Goal: Task Accomplishment & Management: Complete application form

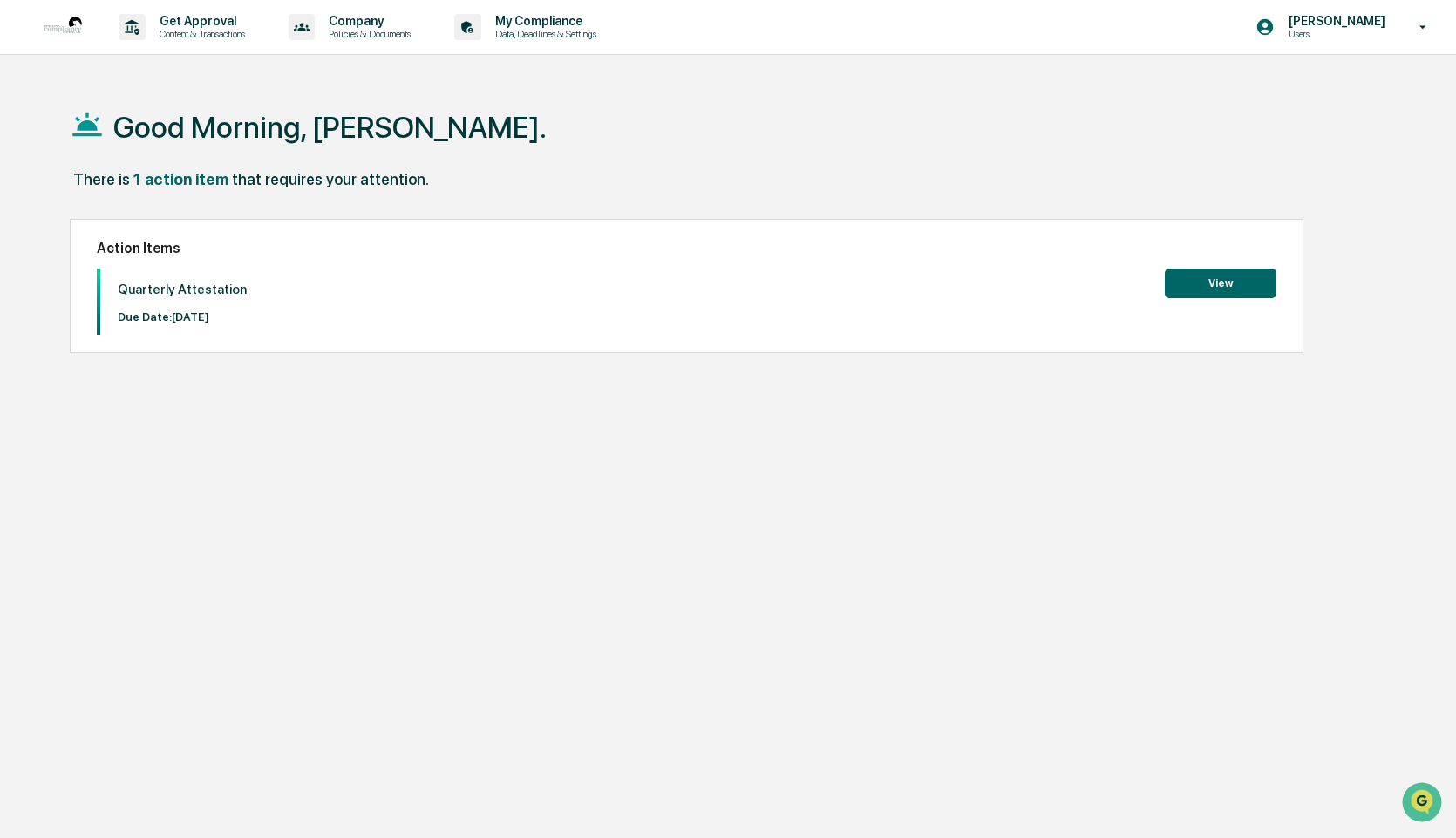
click at [1225, 282] on button "View" at bounding box center [1219, 283] width 111 height 30
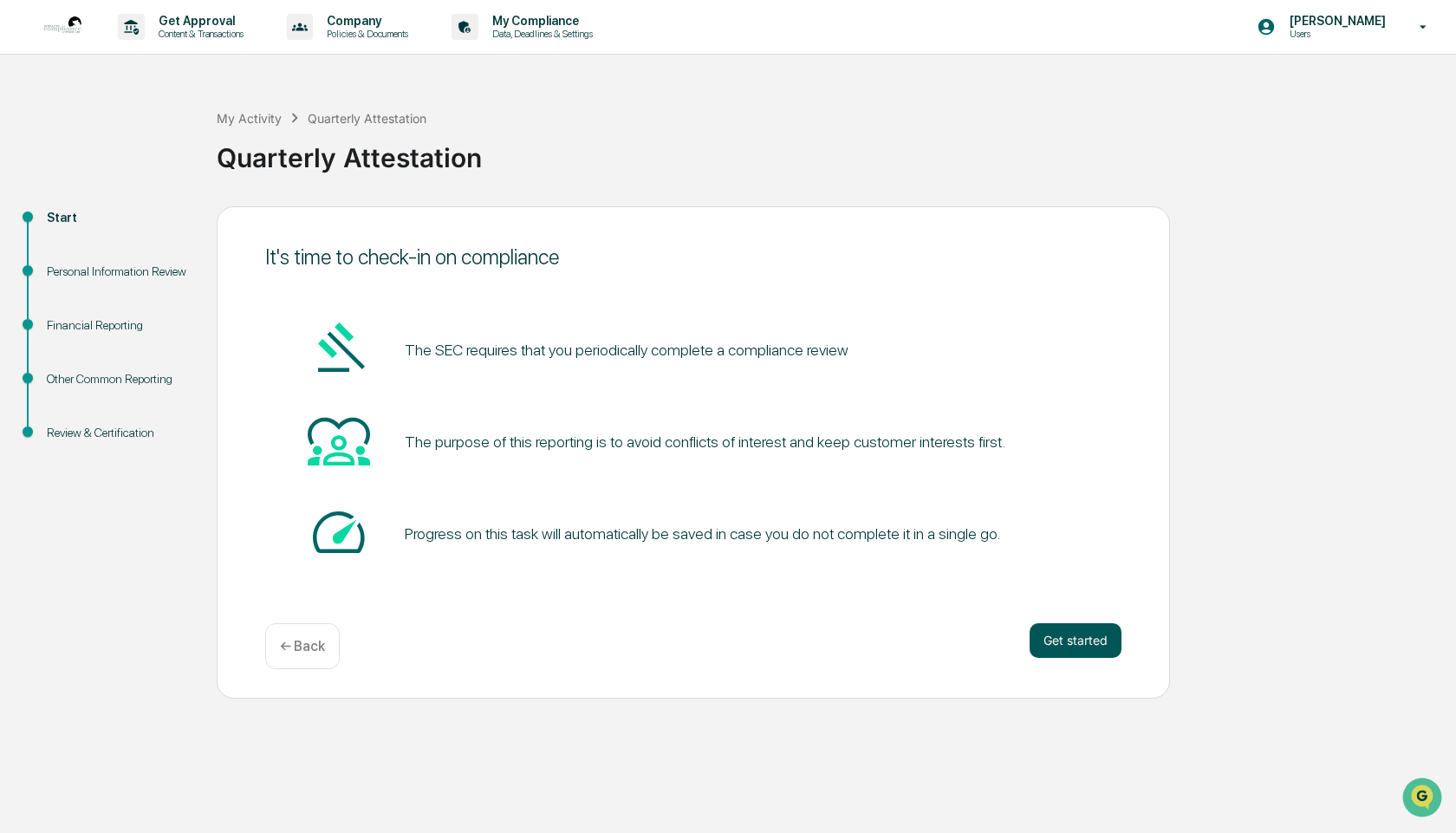
click at [1082, 637] on button "Get started" at bounding box center [1075, 640] width 92 height 34
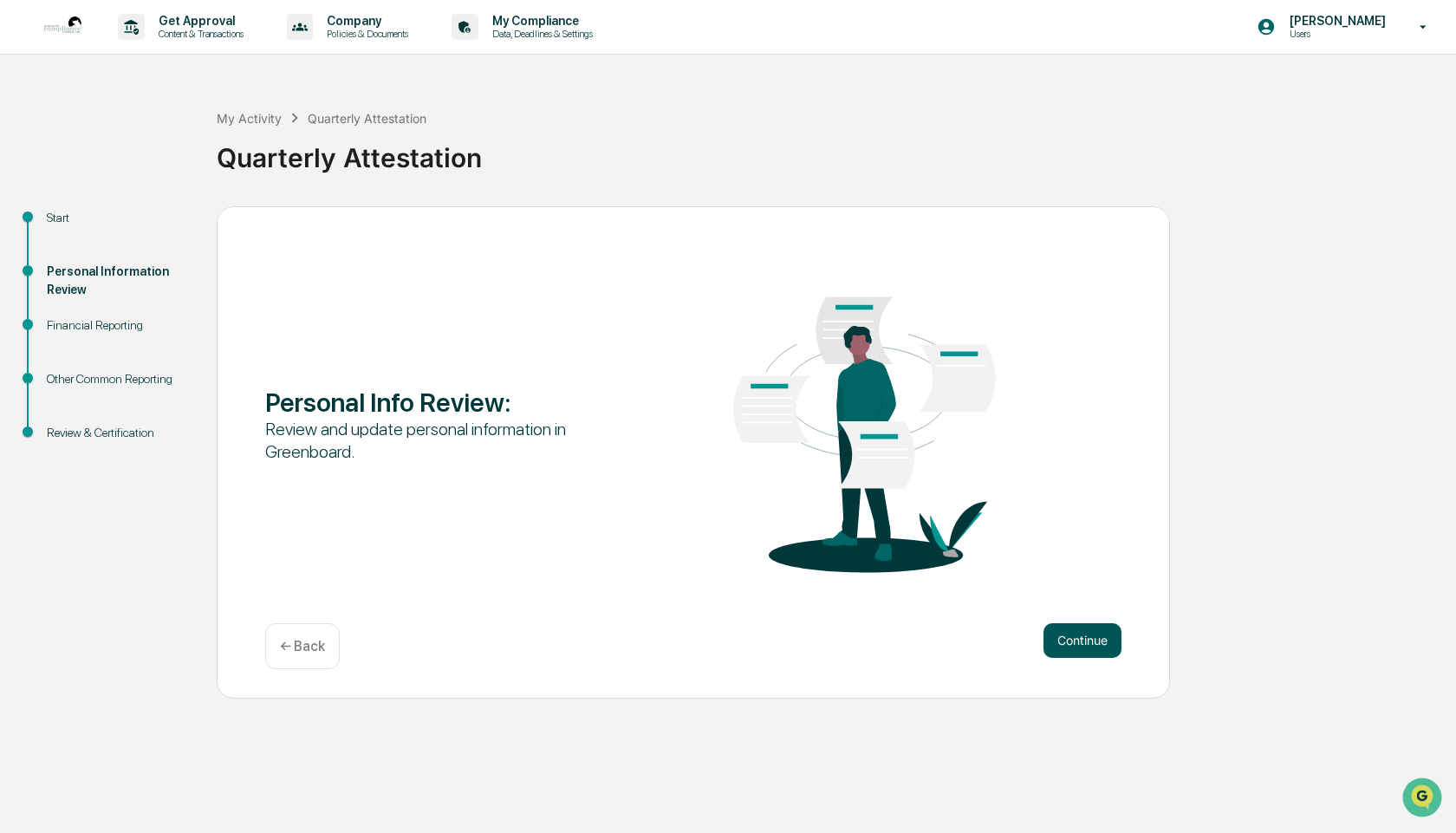
click at [1100, 641] on button "Continue" at bounding box center [1082, 640] width 78 height 34
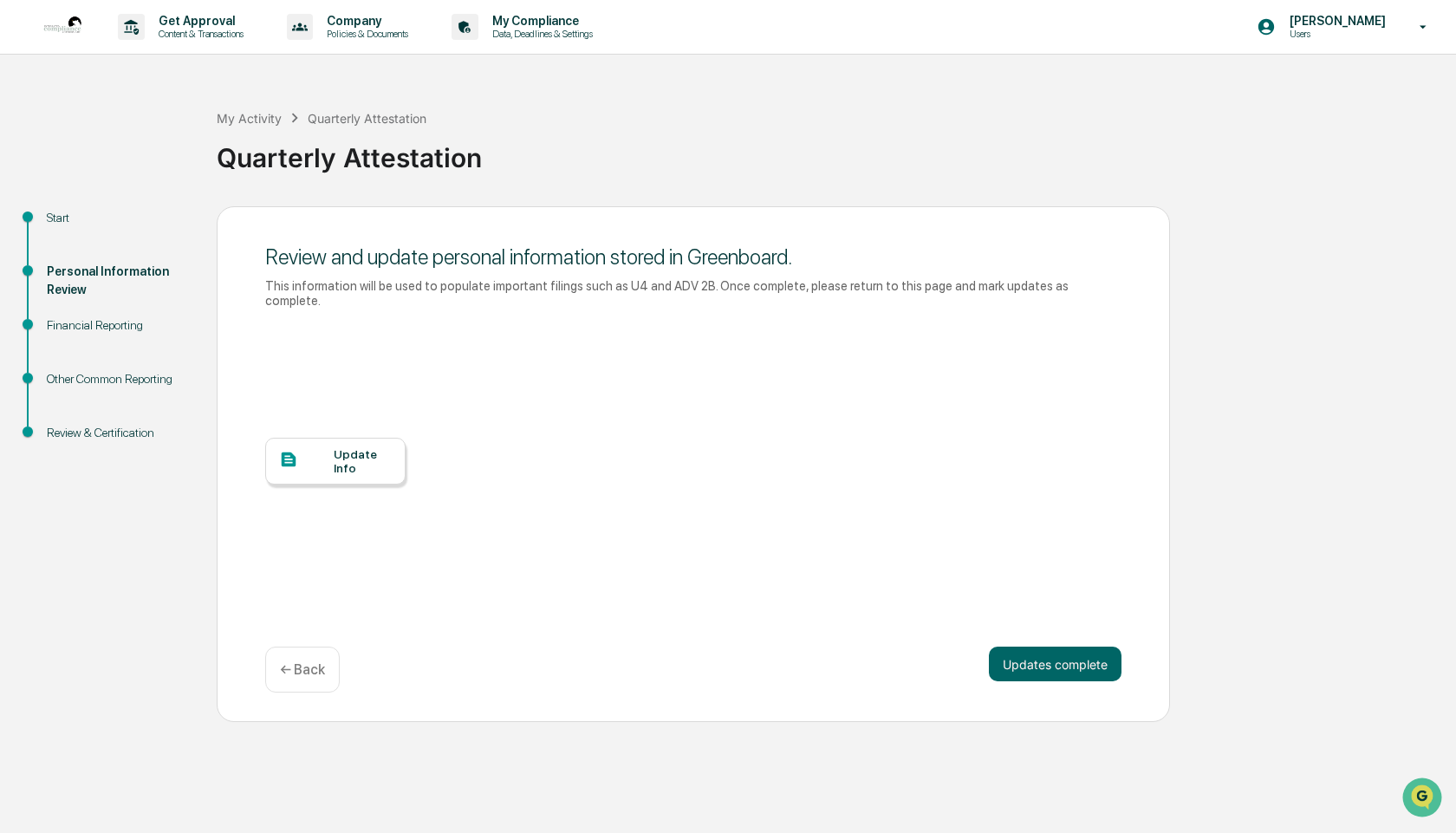
click at [352, 453] on div "Update Info" at bounding box center [363, 461] width 58 height 28
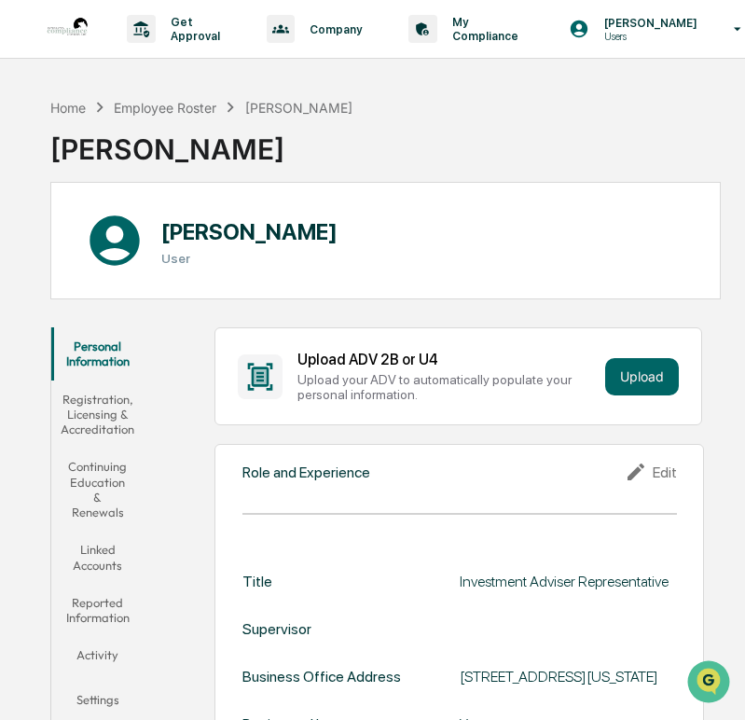
click at [104, 414] on button "Registration, Licensing & Accreditation" at bounding box center [97, 414] width 93 height 68
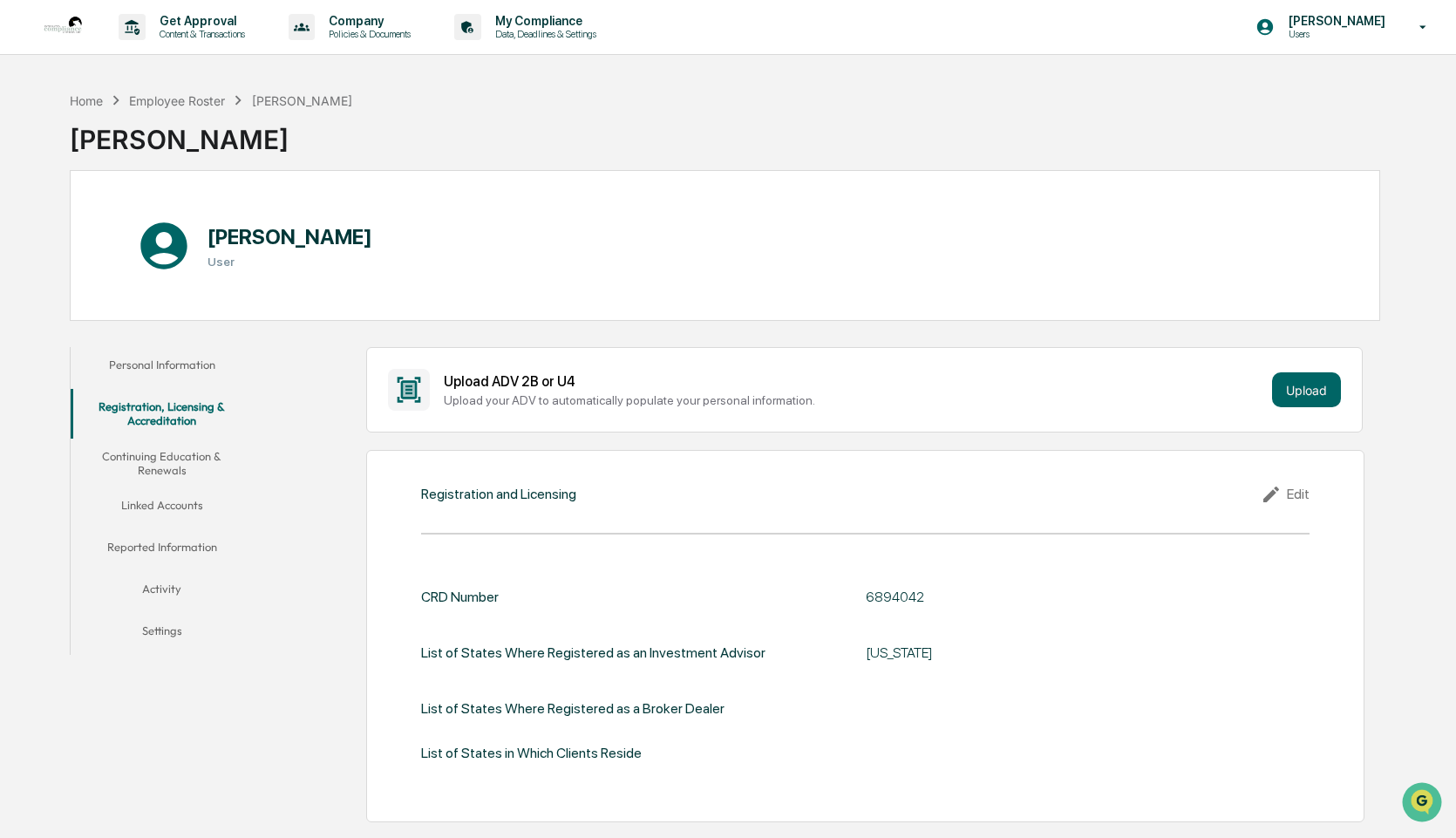
click at [177, 464] on button "Continuing Education & Renewals" at bounding box center [162, 463] width 182 height 50
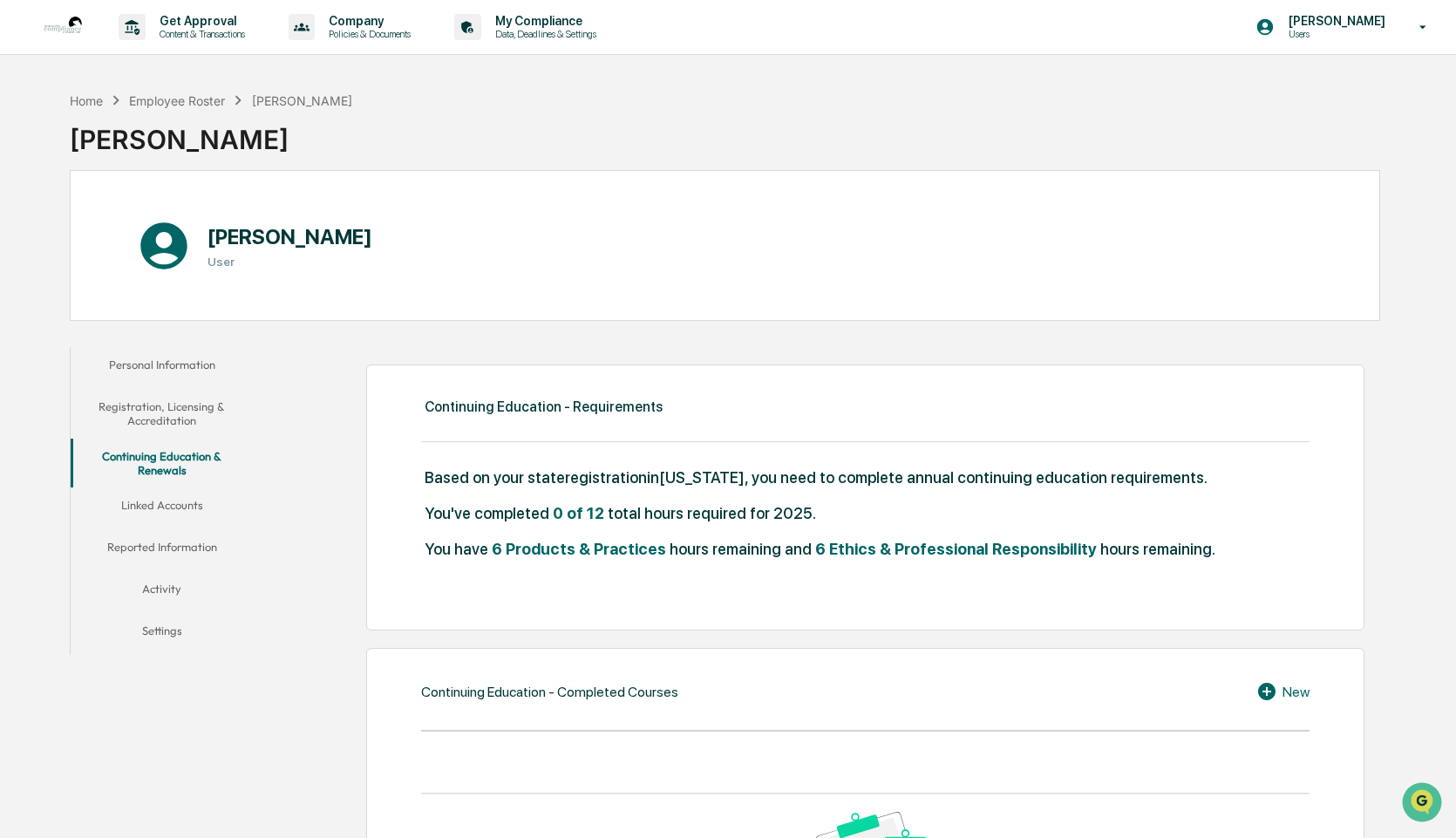
click at [160, 503] on button "Linked Accounts" at bounding box center [162, 508] width 182 height 42
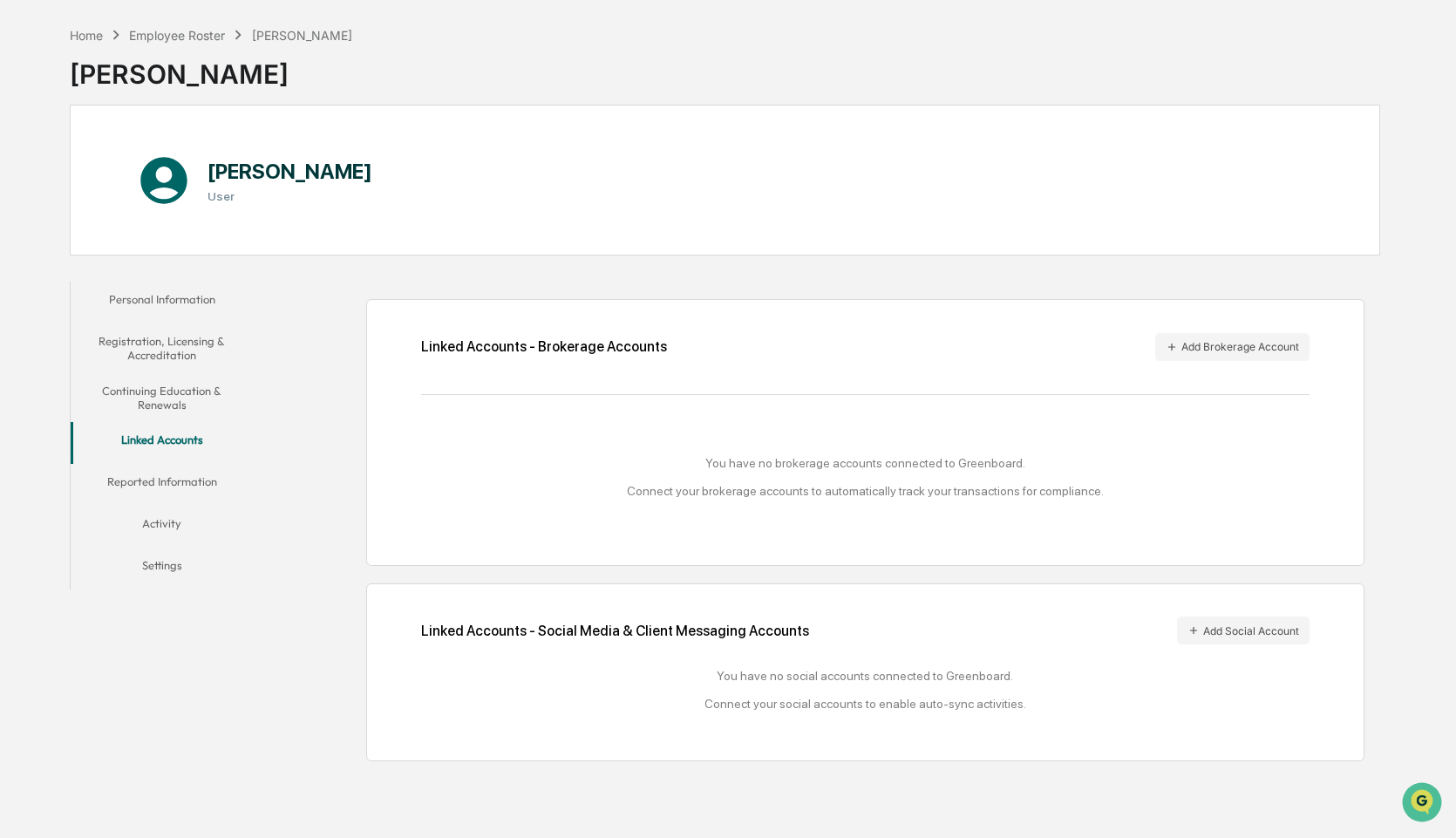
scroll to position [83, 0]
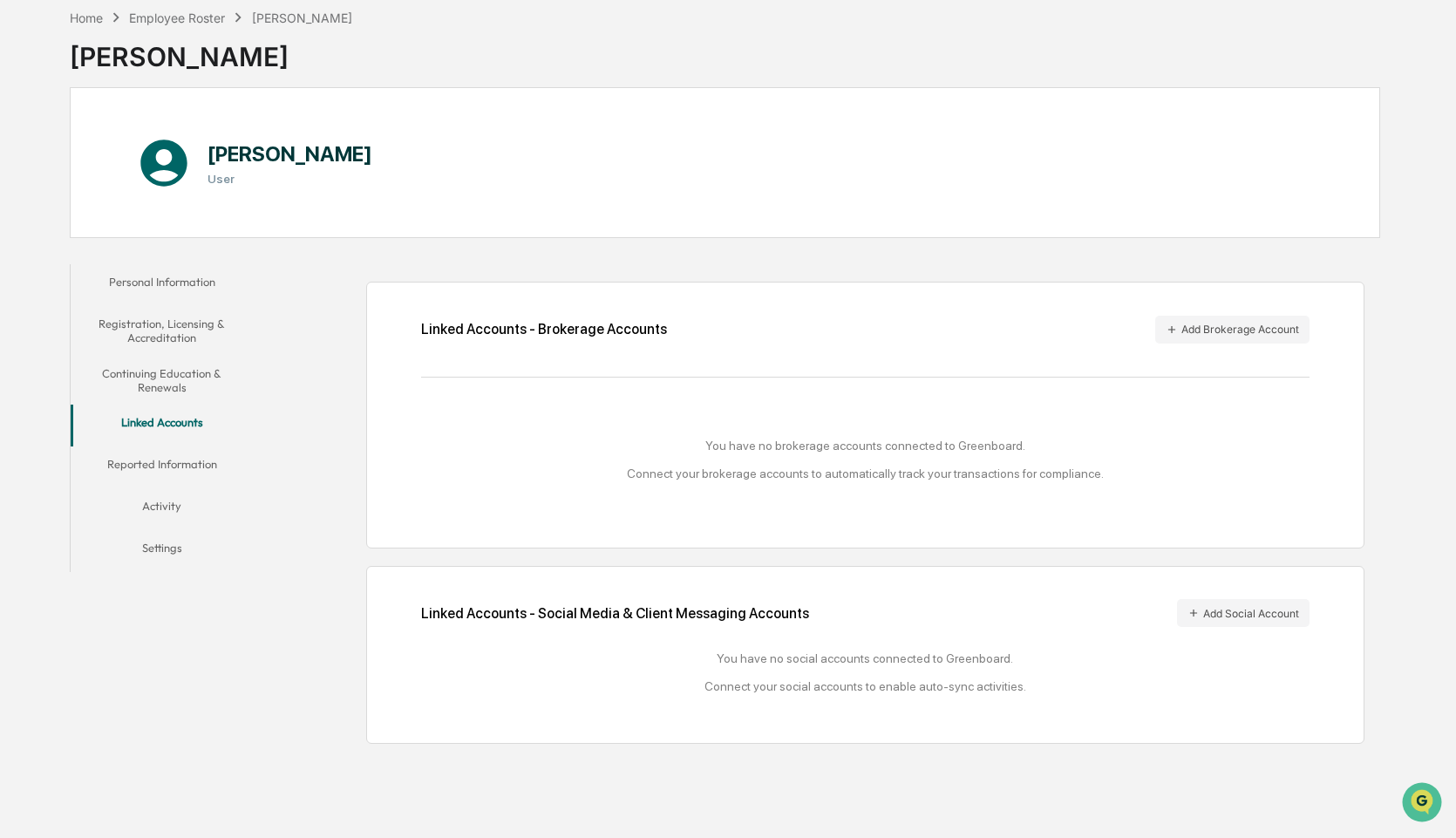
click at [174, 466] on button "Reported Information" at bounding box center [162, 467] width 182 height 42
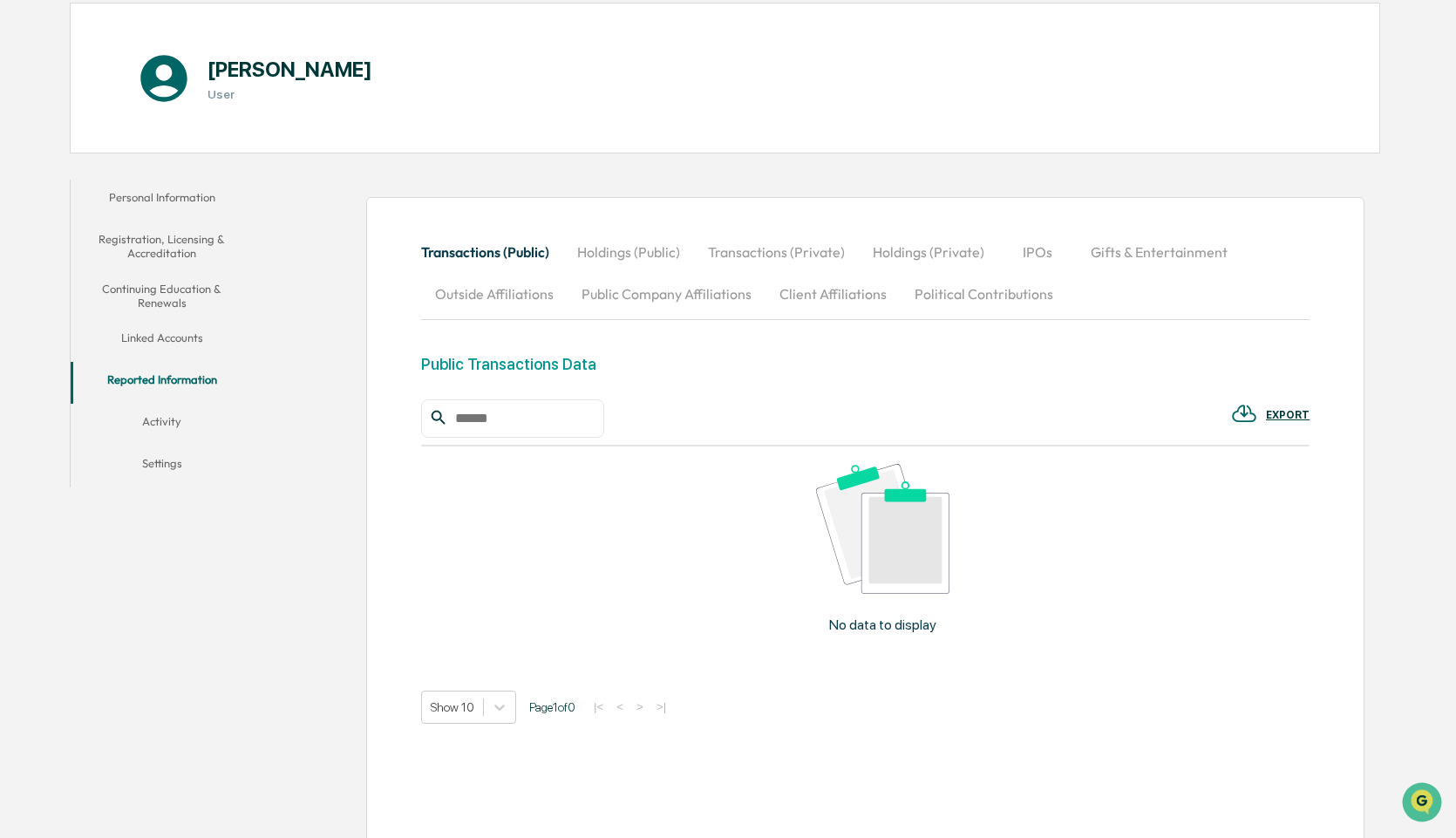
scroll to position [184, 0]
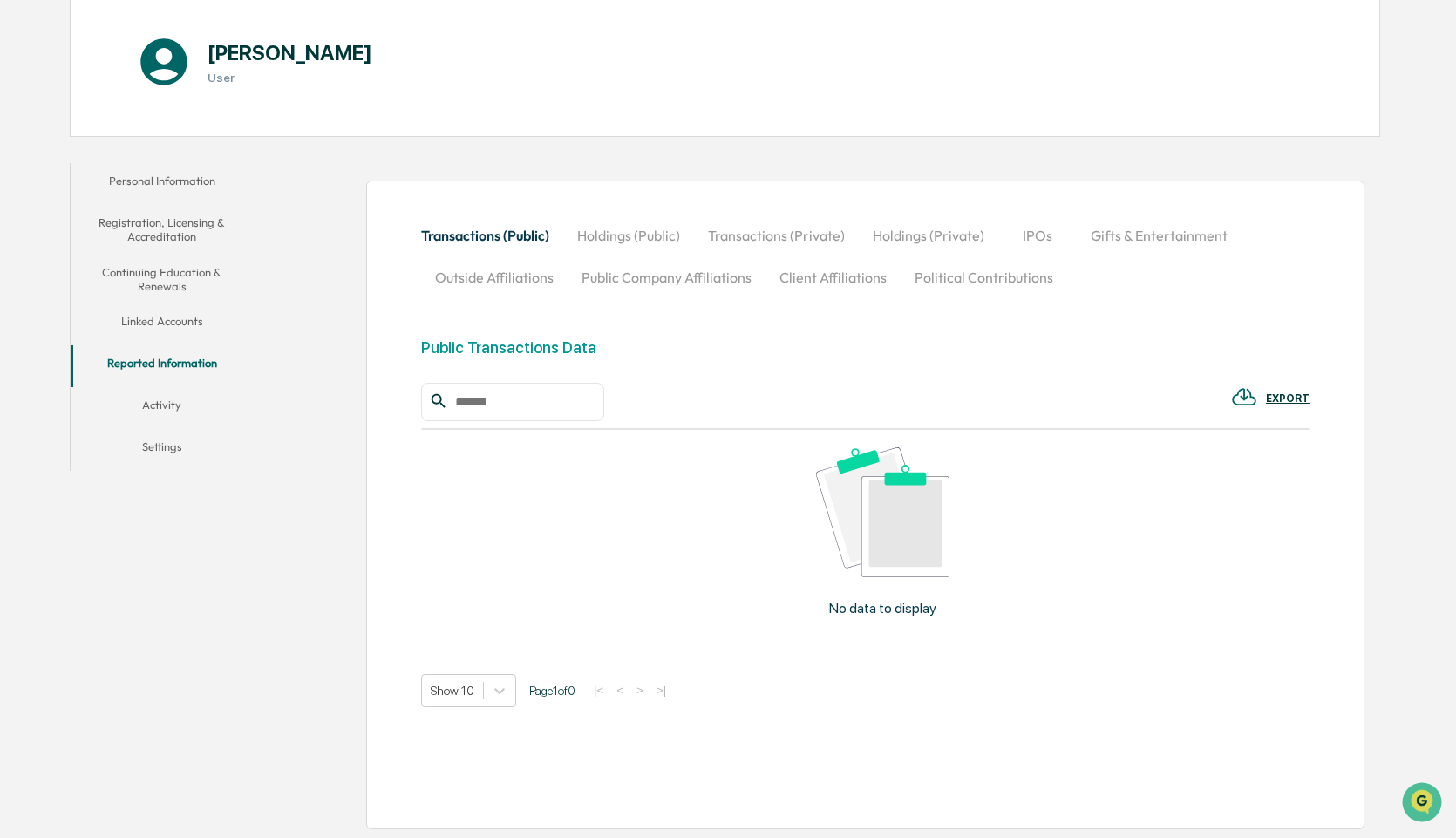
click at [171, 405] on button "Activity" at bounding box center [162, 408] width 182 height 42
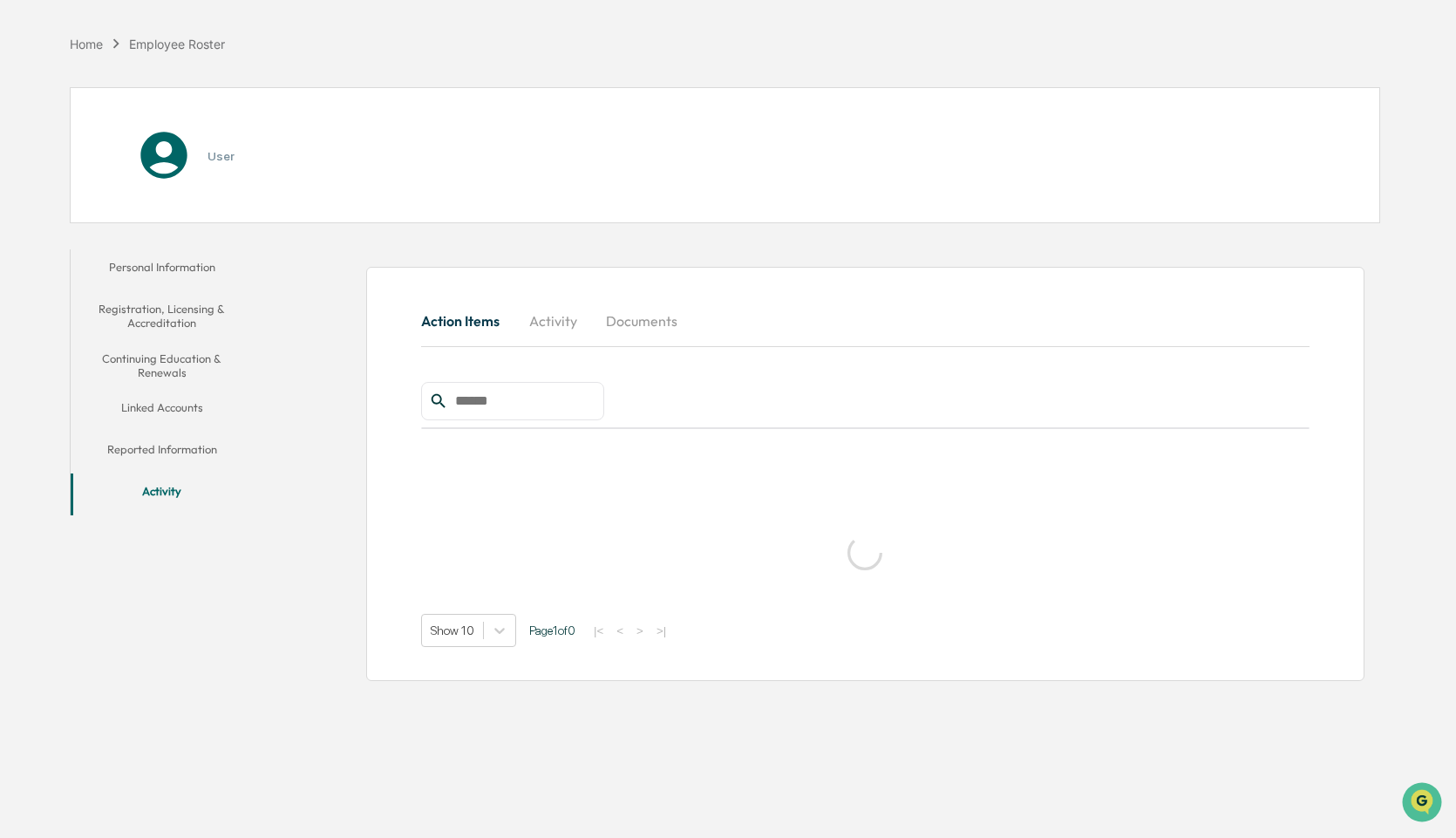
scroll to position [83, 0]
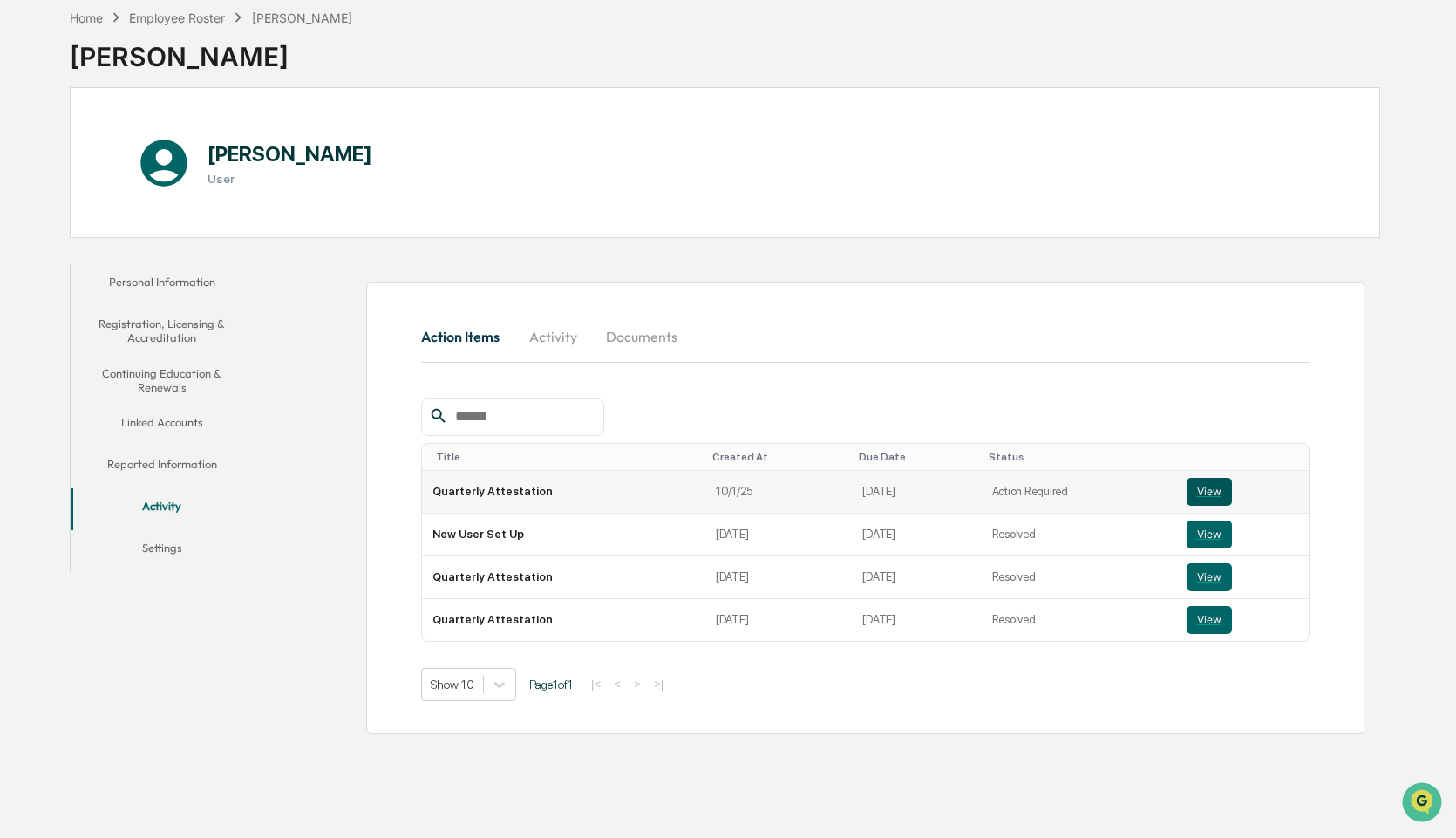
click at [1192, 491] on button "View" at bounding box center [1209, 492] width 45 height 28
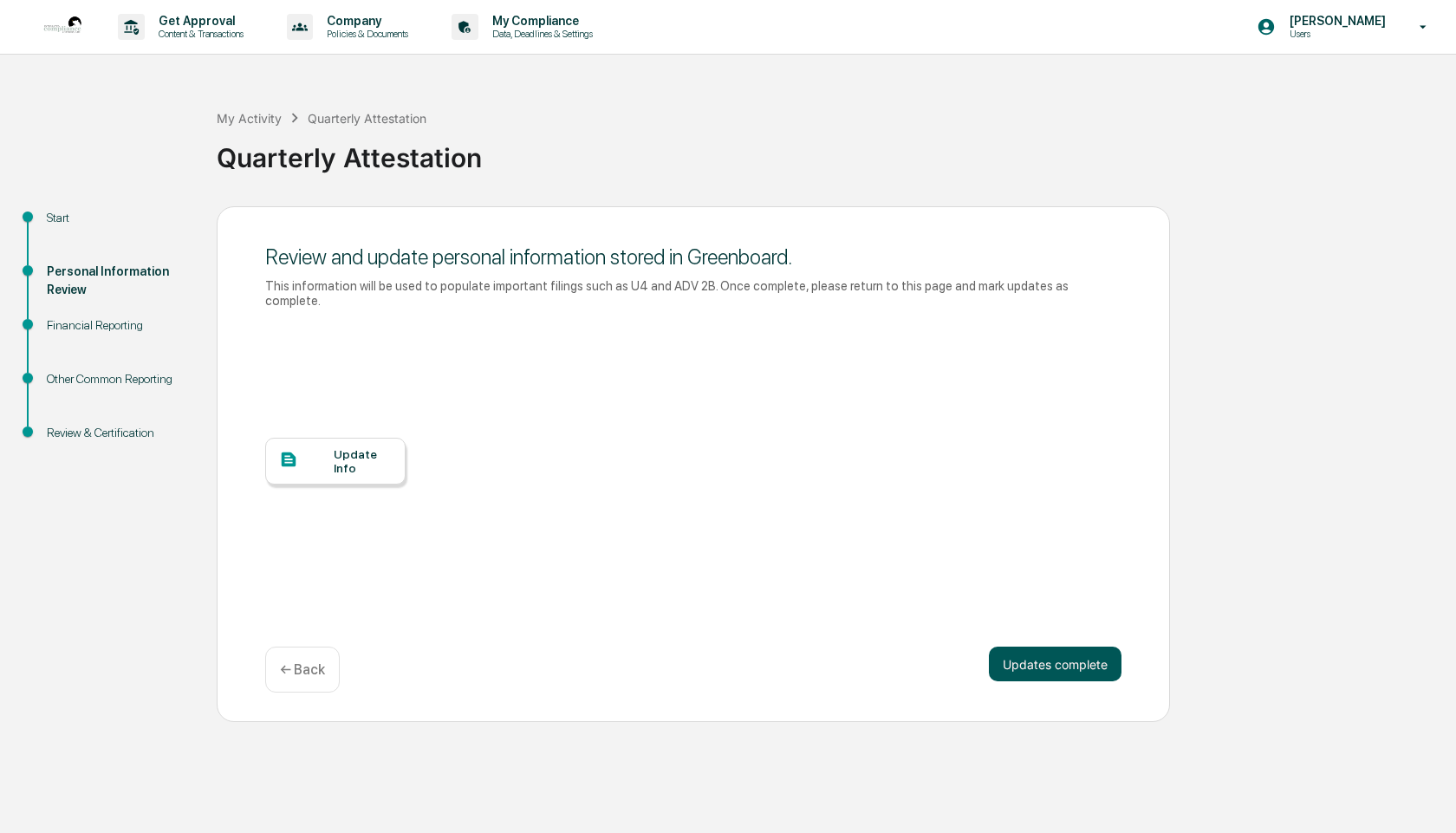
click at [1066, 646] on button "Updates complete" at bounding box center [1055, 663] width 133 height 34
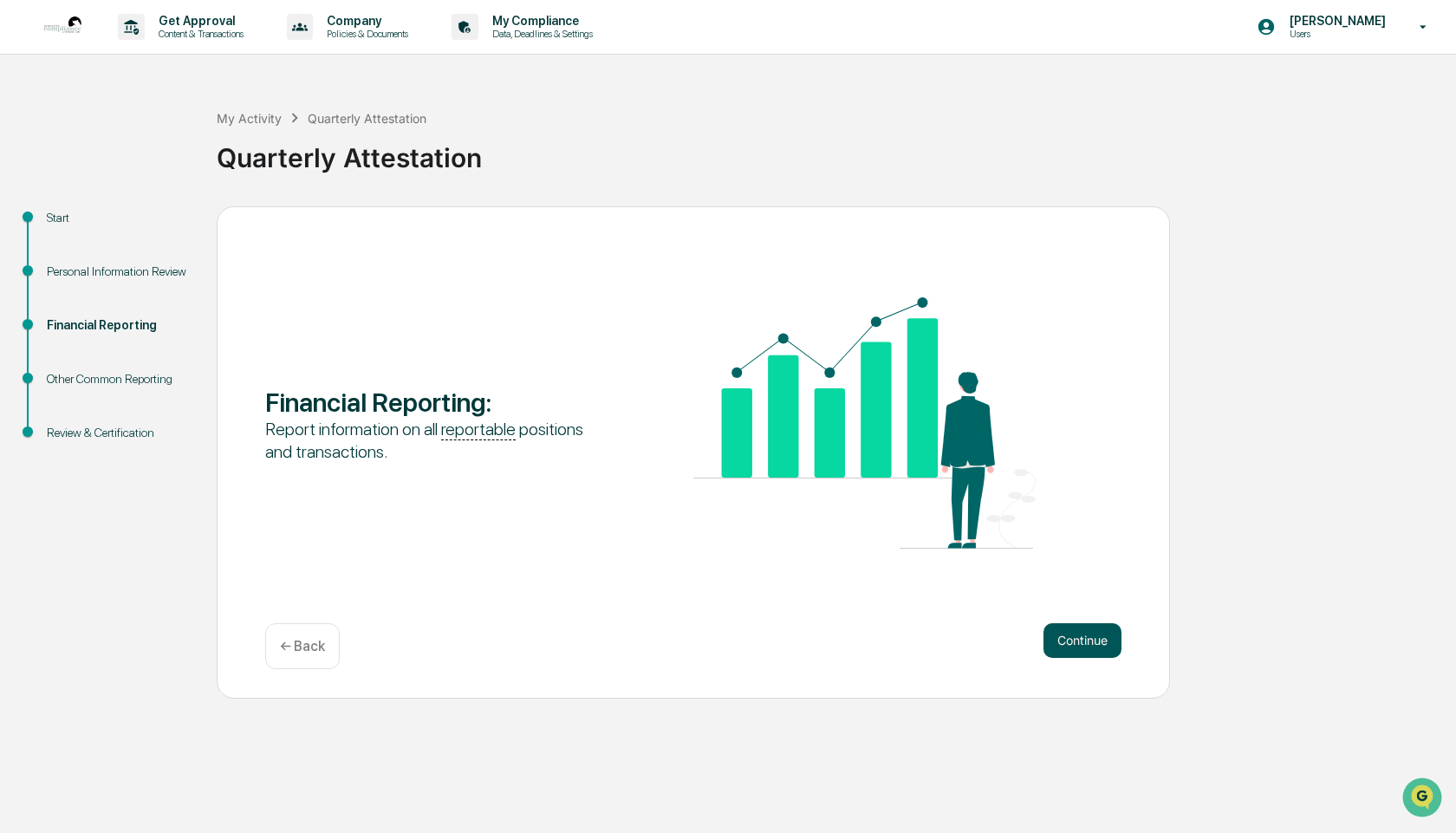
click at [1067, 638] on button "Continue" at bounding box center [1082, 640] width 78 height 34
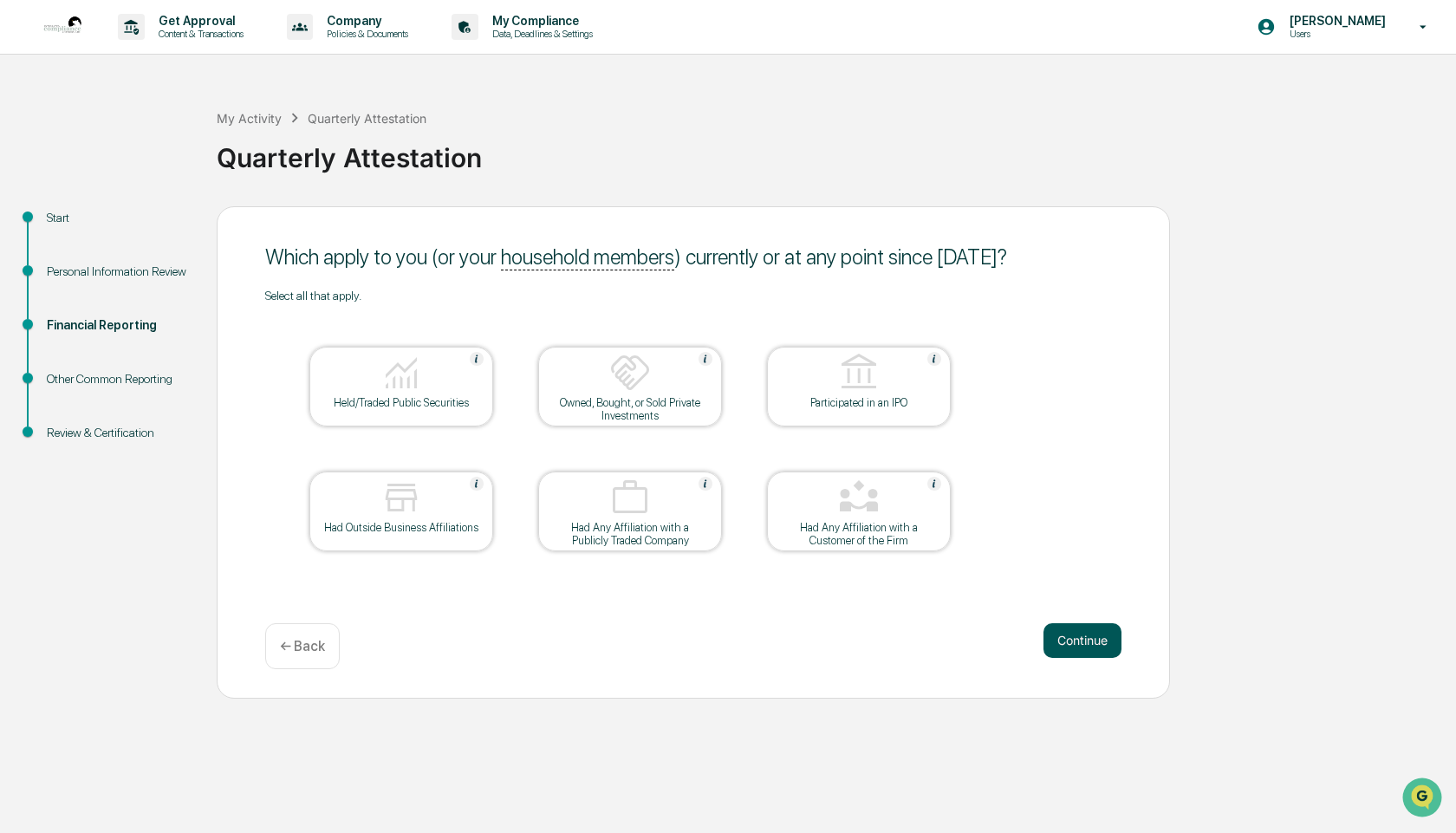
click at [1083, 637] on button "Continue" at bounding box center [1082, 640] width 78 height 34
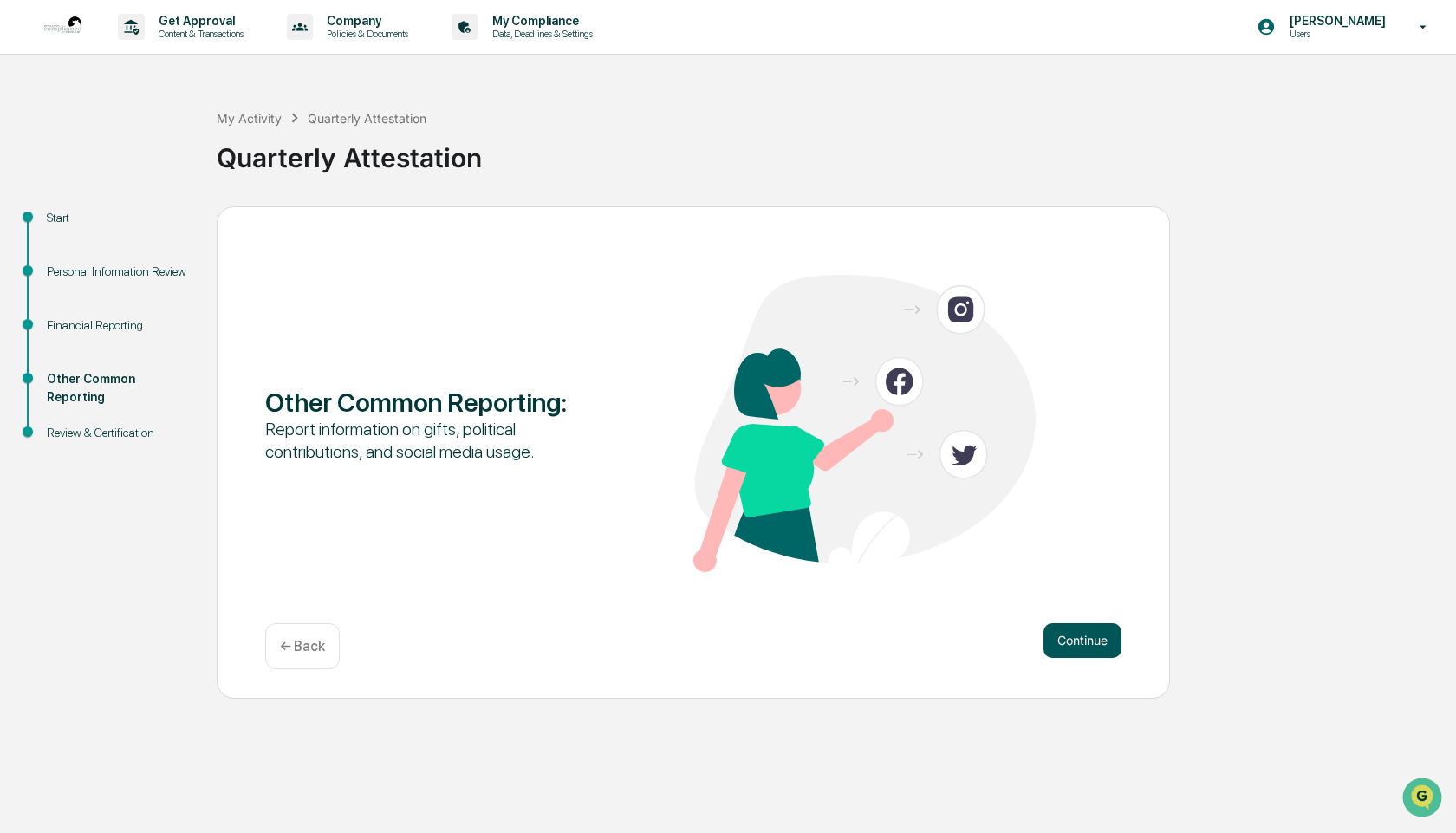
click at [1094, 641] on button "Continue" at bounding box center [1082, 640] width 78 height 34
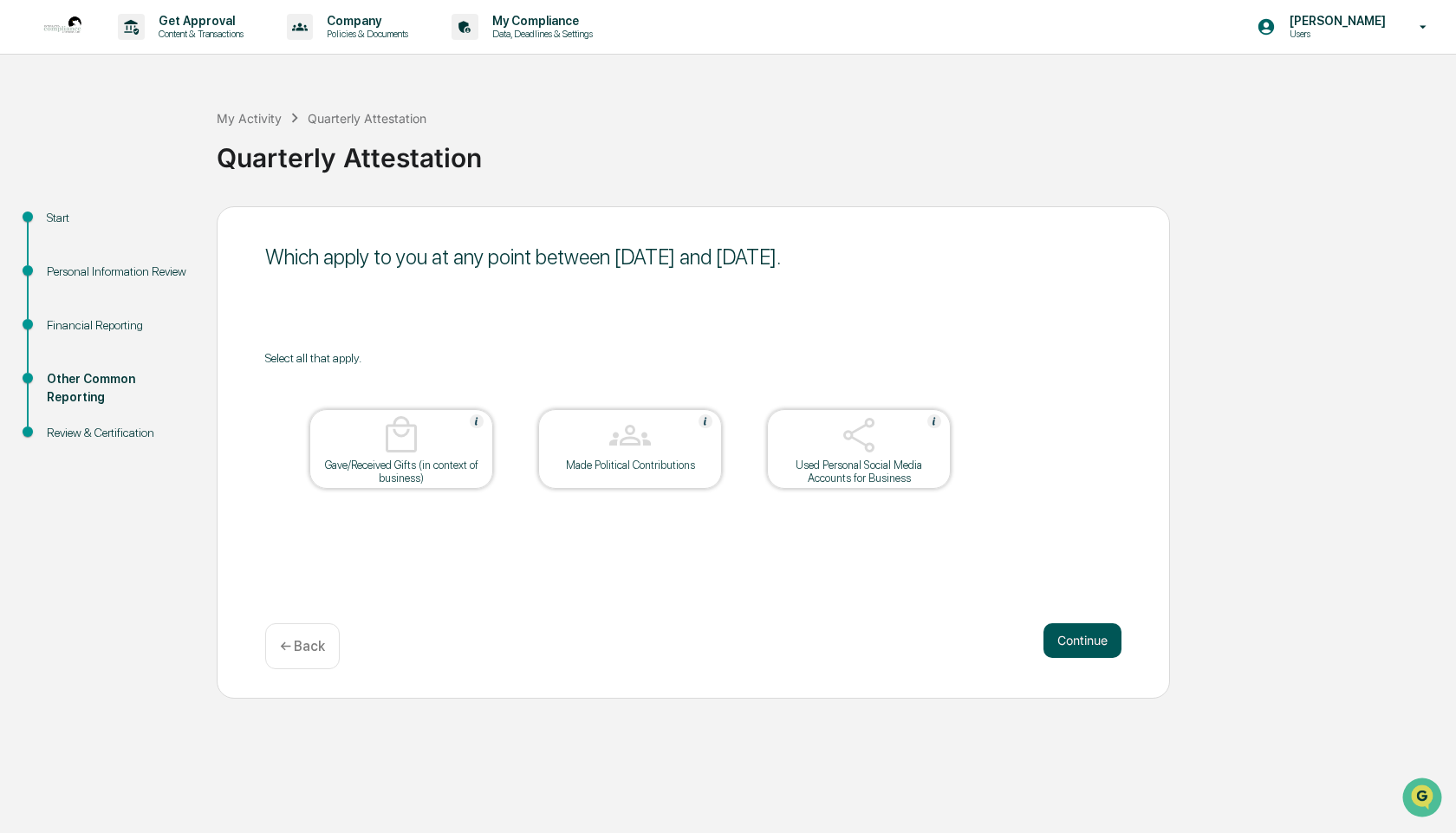
click at [1087, 636] on button "Continue" at bounding box center [1082, 640] width 78 height 34
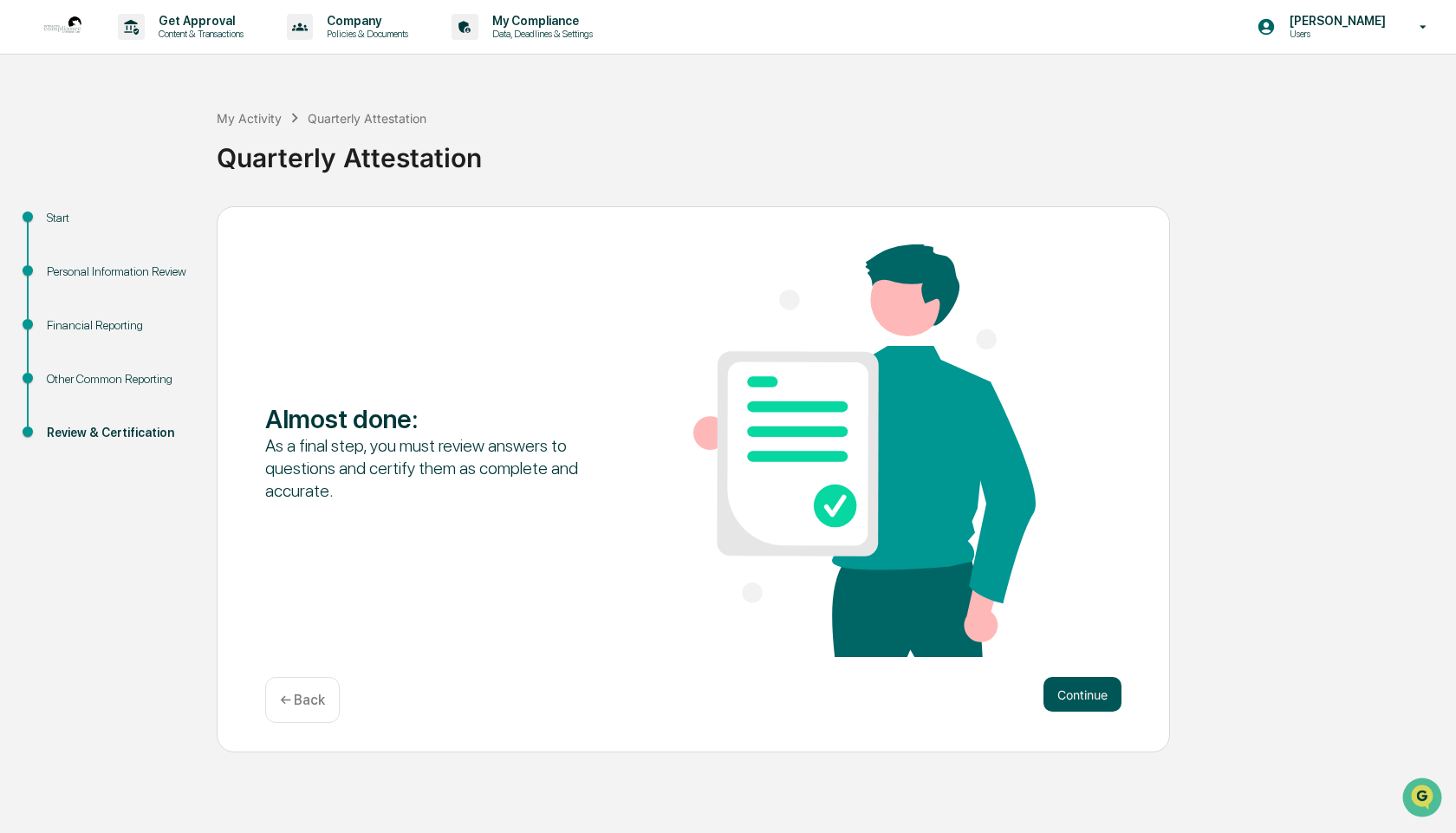
click at [1078, 696] on button "Continue" at bounding box center [1082, 694] width 78 height 34
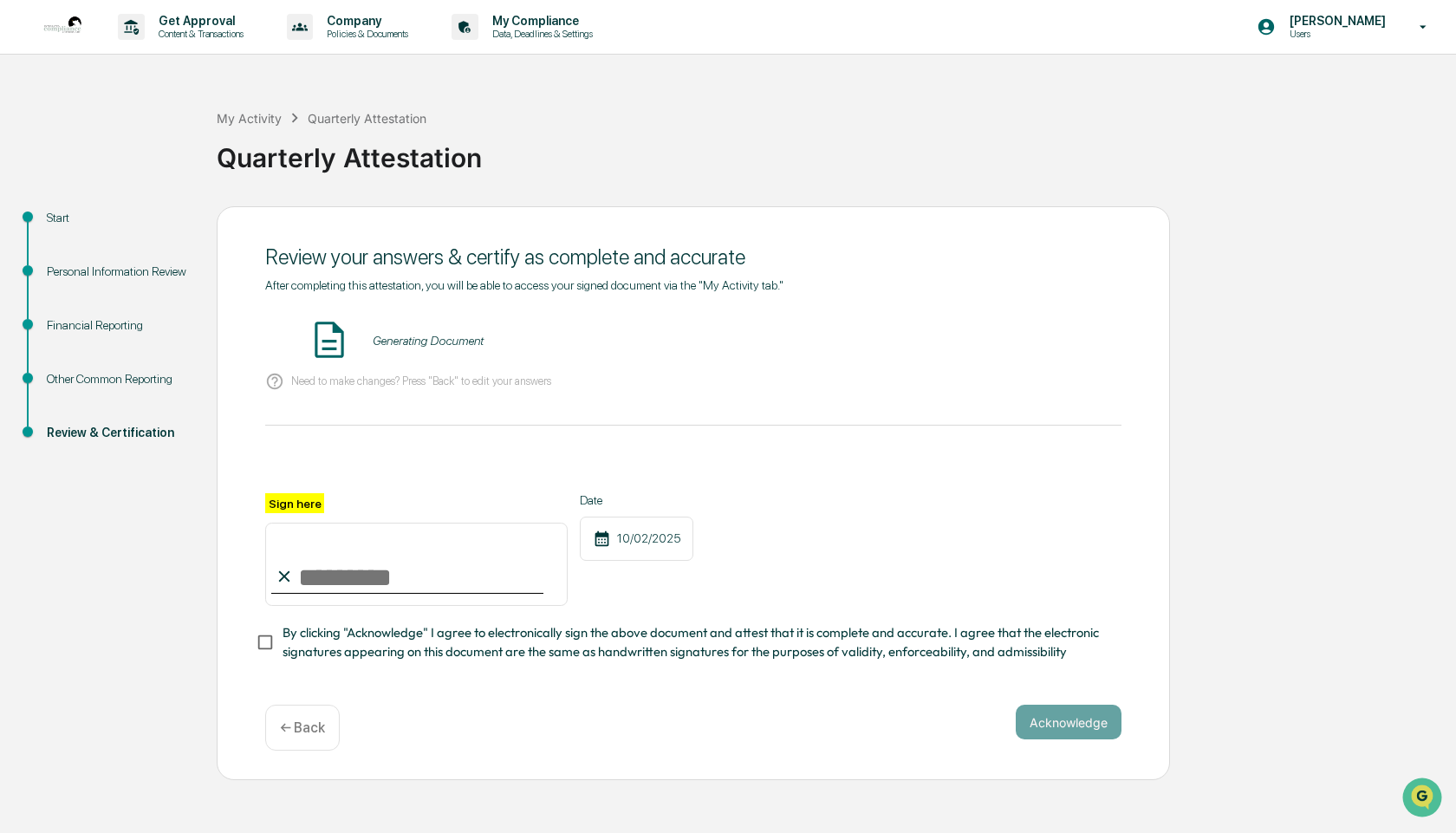
click at [343, 575] on input "Sign here" at bounding box center [416, 563] width 302 height 83
click at [319, 580] on input "Sign here" at bounding box center [416, 563] width 302 height 83
click at [284, 507] on label "Sign here" at bounding box center [294, 502] width 59 height 20
click at [284, 522] on input "Sign here" at bounding box center [416, 563] width 302 height 83
click at [285, 498] on label "Sign here" at bounding box center [294, 502] width 59 height 20
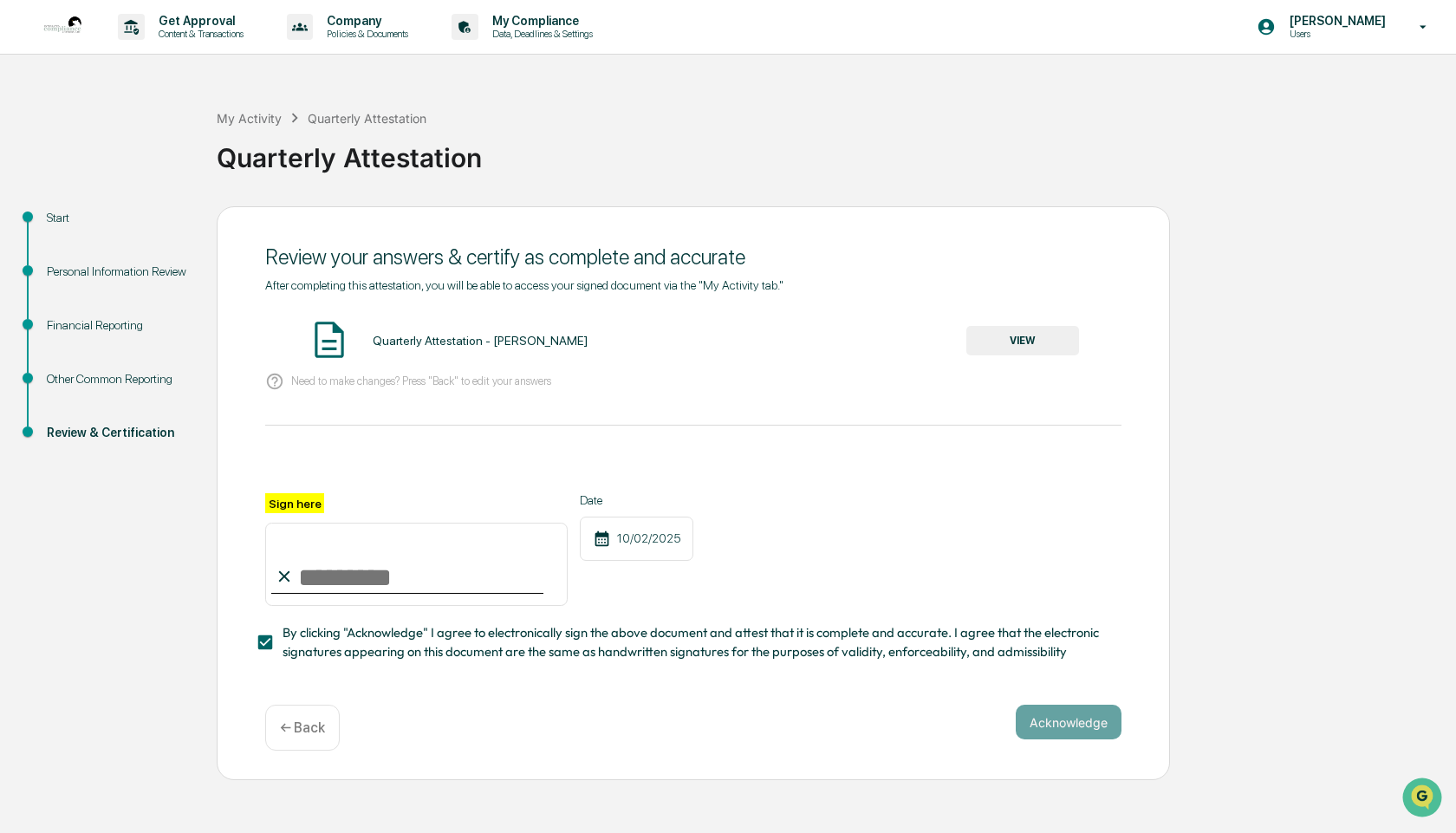
click at [285, 522] on input "Sign here" at bounding box center [416, 563] width 302 height 83
drag, startPoint x: 311, startPoint y: 588, endPoint x: 333, endPoint y: 559, distance: 36.4
click at [333, 559] on input "Sign here" at bounding box center [416, 563] width 302 height 83
click at [297, 502] on label "Sign here" at bounding box center [294, 502] width 59 height 20
click at [297, 522] on input "Sign here" at bounding box center [416, 563] width 302 height 83
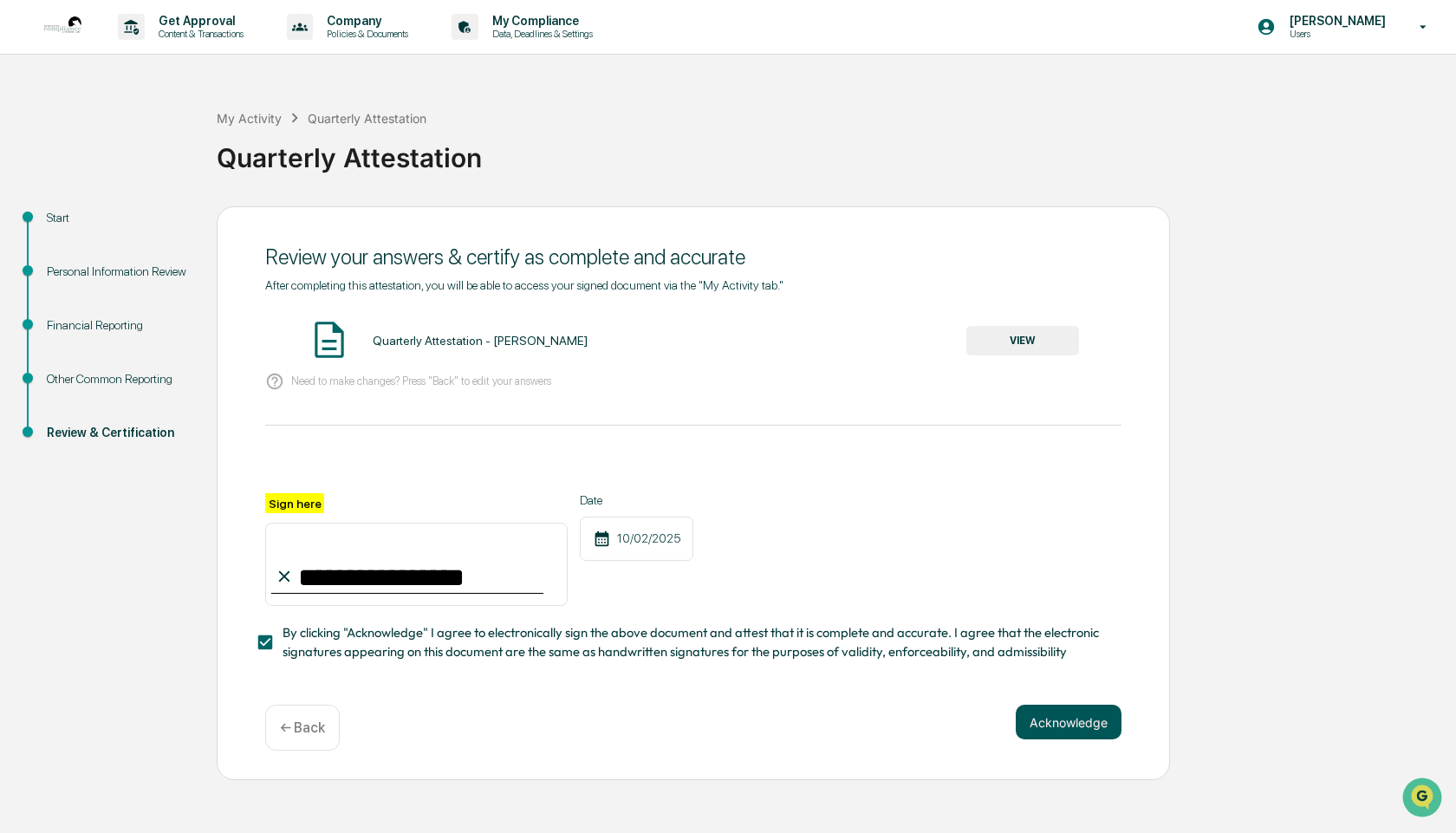
type input "**********"
click at [1063, 720] on button "Acknowledge" at bounding box center [1068, 721] width 106 height 34
click at [396, 635] on span "By clicking "Acknowledge" I agree to electronically sign the above document and…" at bounding box center [695, 642] width 825 height 39
click at [433, 639] on span "By clicking "Acknowledge" I agree to electronically sign the above document and…" at bounding box center [695, 642] width 825 height 39
click at [337, 682] on div "You must open and read the document before proceeding." at bounding box center [693, 676] width 856 height 12
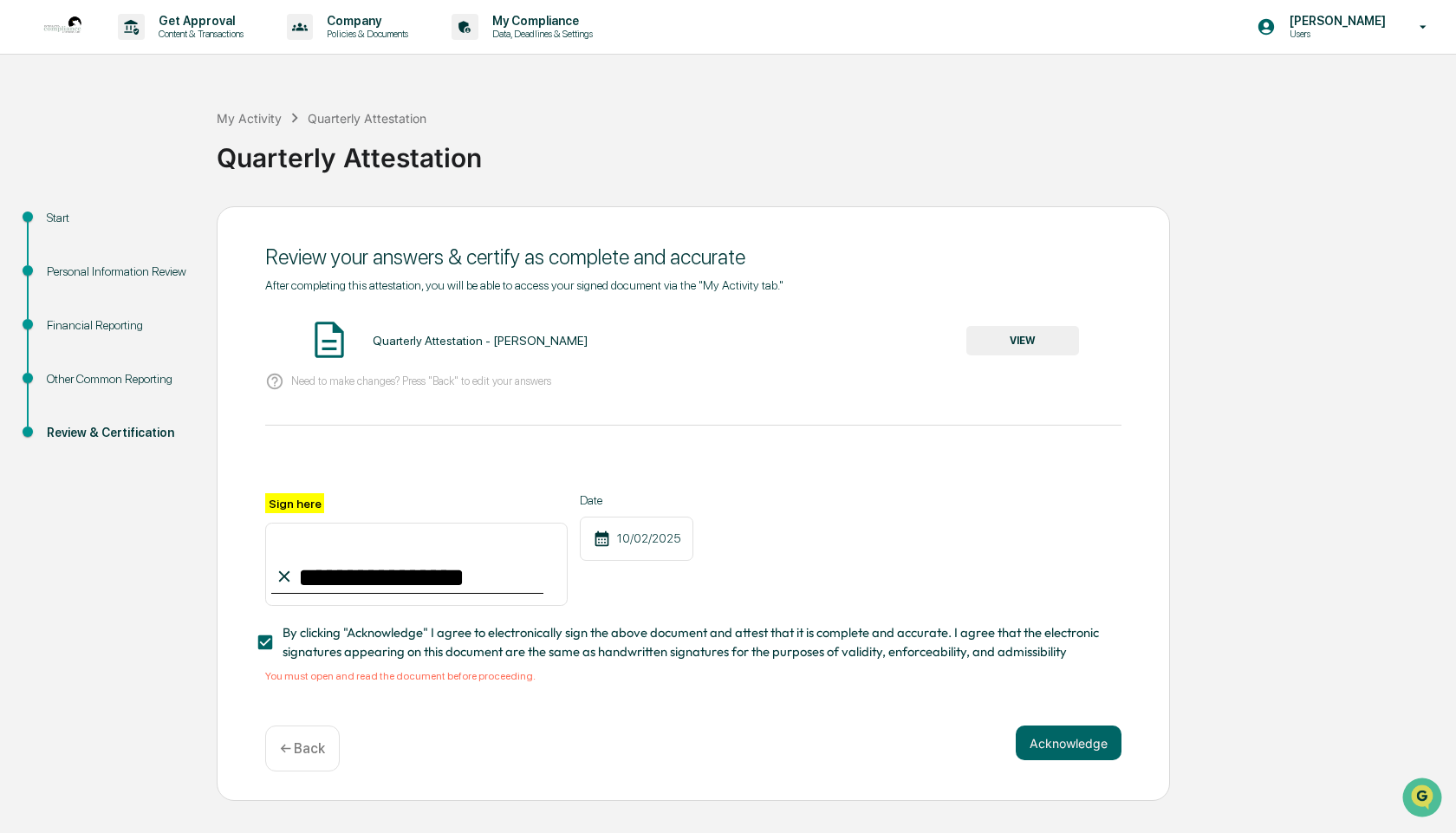
click at [340, 645] on span "By clicking "Acknowledge" I agree to electronically sign the above document and…" at bounding box center [695, 642] width 825 height 39
click at [355, 633] on span "By clicking "Acknowledge" I agree to electronically sign the above document and…" at bounding box center [695, 642] width 825 height 39
click at [102, 430] on div "Review & Certification" at bounding box center [117, 433] width 142 height 19
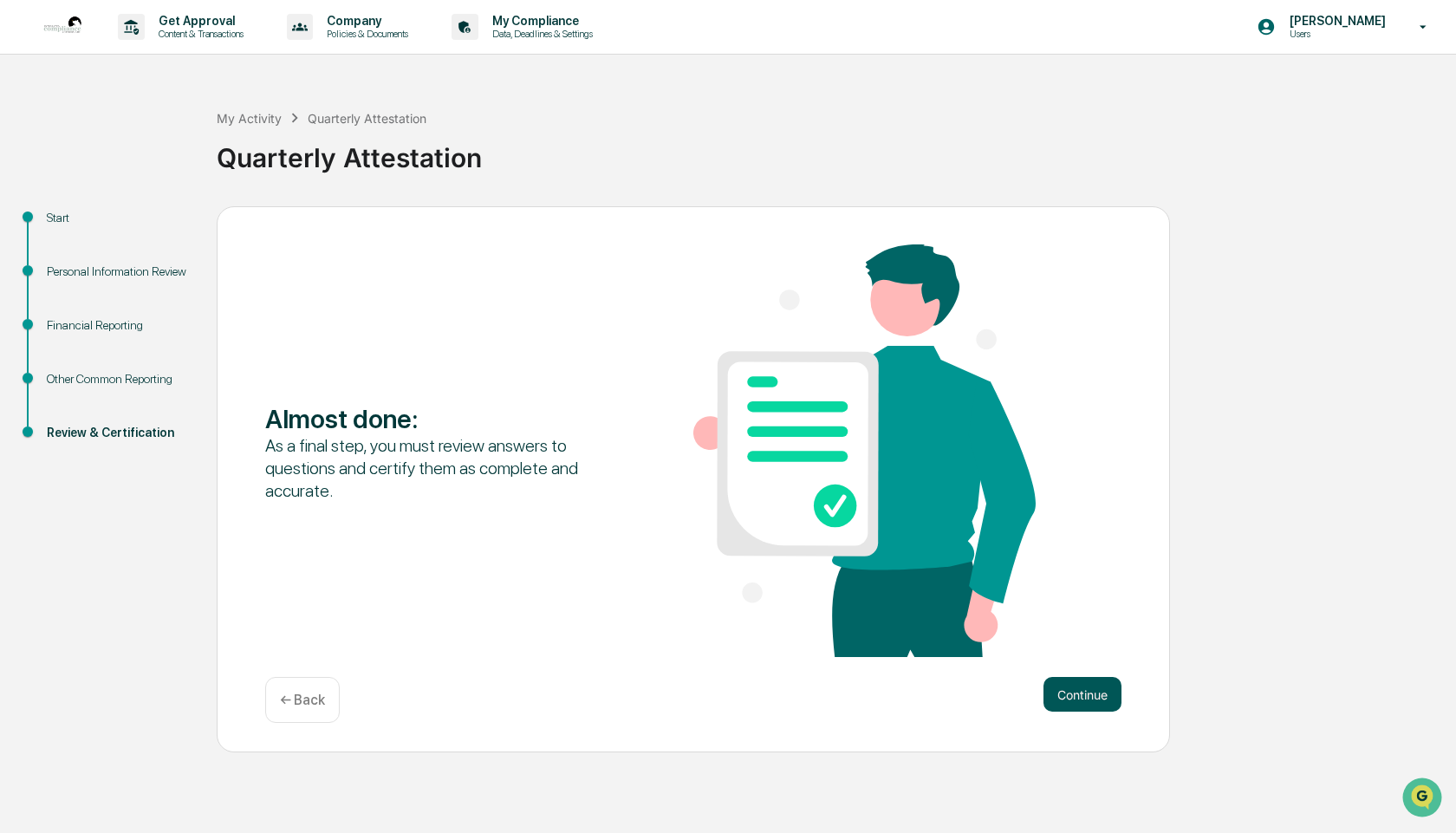
click at [1075, 691] on button "Continue" at bounding box center [1082, 694] width 78 height 34
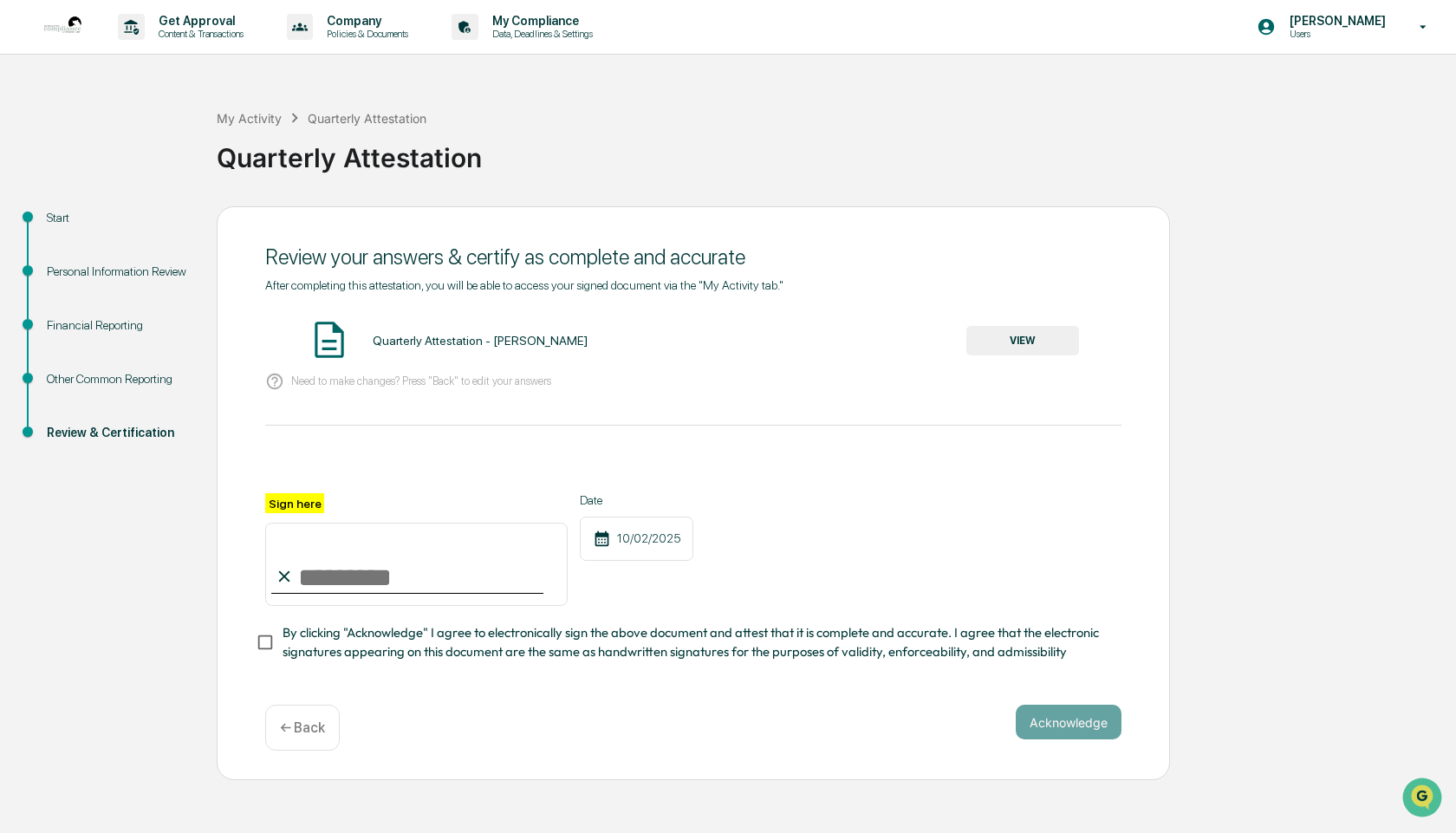
click at [1020, 349] on button "VIEW" at bounding box center [1022, 340] width 113 height 30
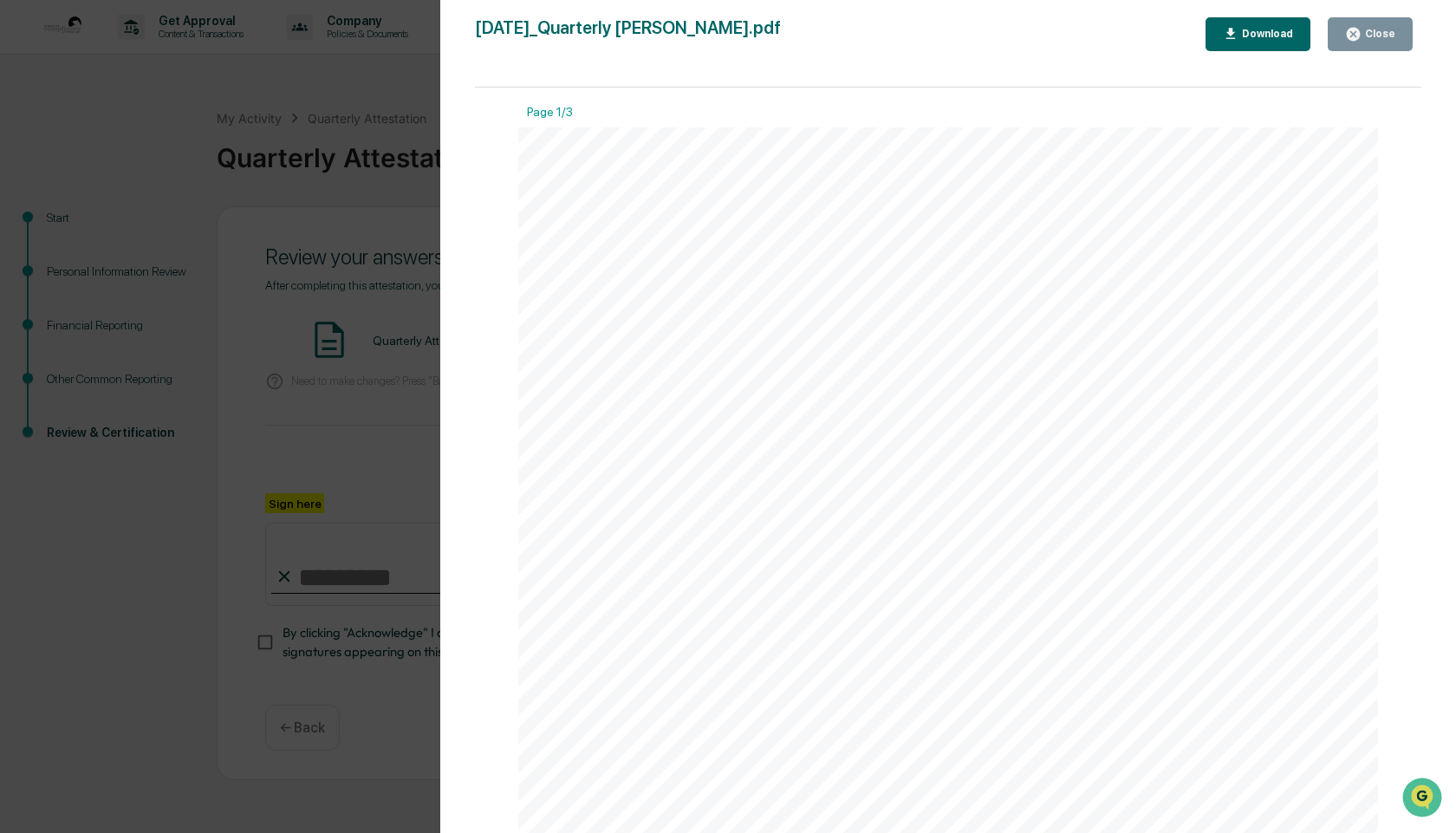
click at [1373, 26] on div "Close" at bounding box center [1370, 34] width 50 height 17
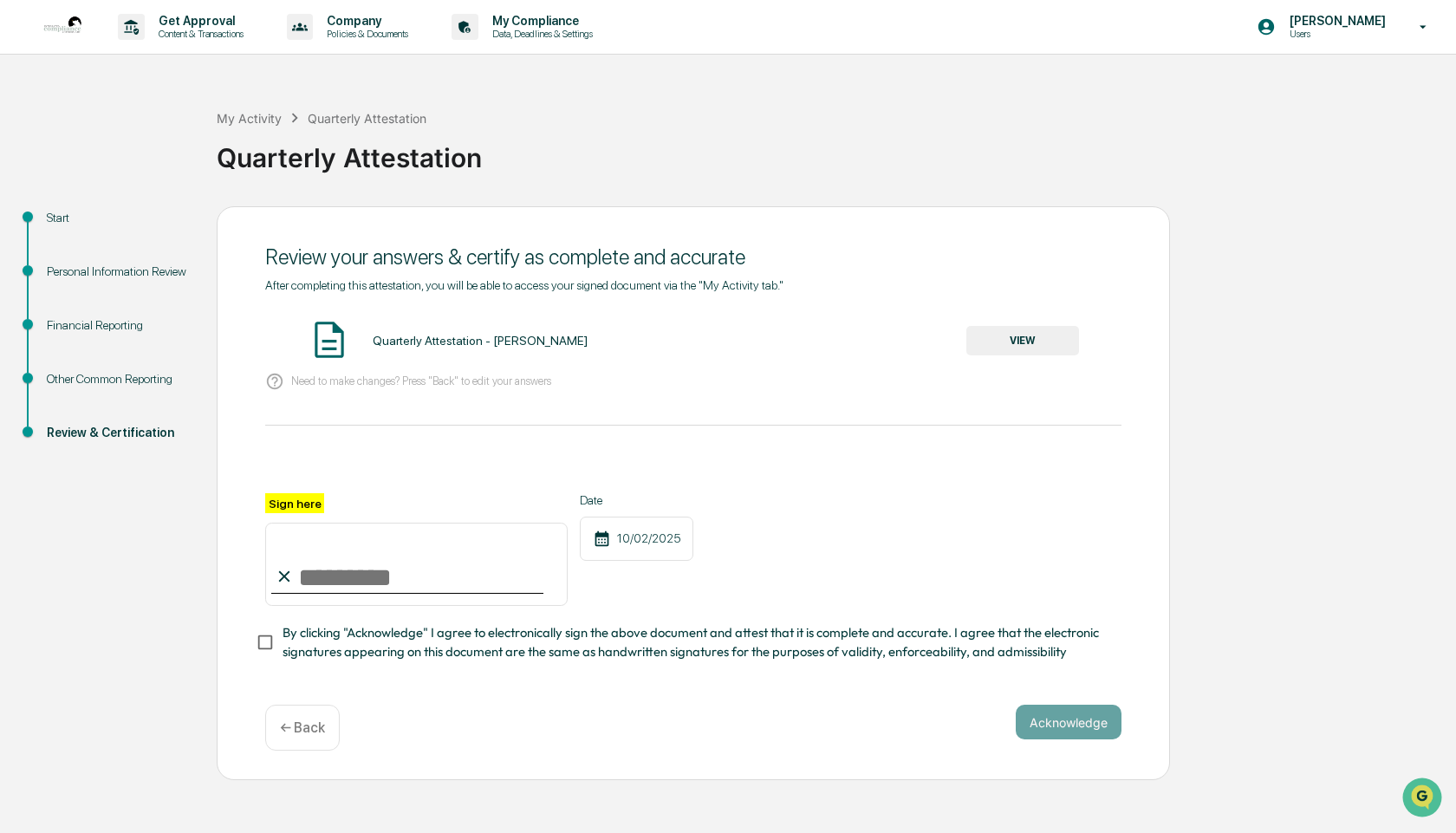
click at [921, 657] on span "By clicking "Acknowledge" I agree to electronically sign the above document and…" at bounding box center [695, 642] width 825 height 39
click at [371, 577] on input "Sign here" at bounding box center [416, 563] width 302 height 83
type input "**********"
click at [1066, 721] on button "Acknowledge" at bounding box center [1068, 721] width 106 height 34
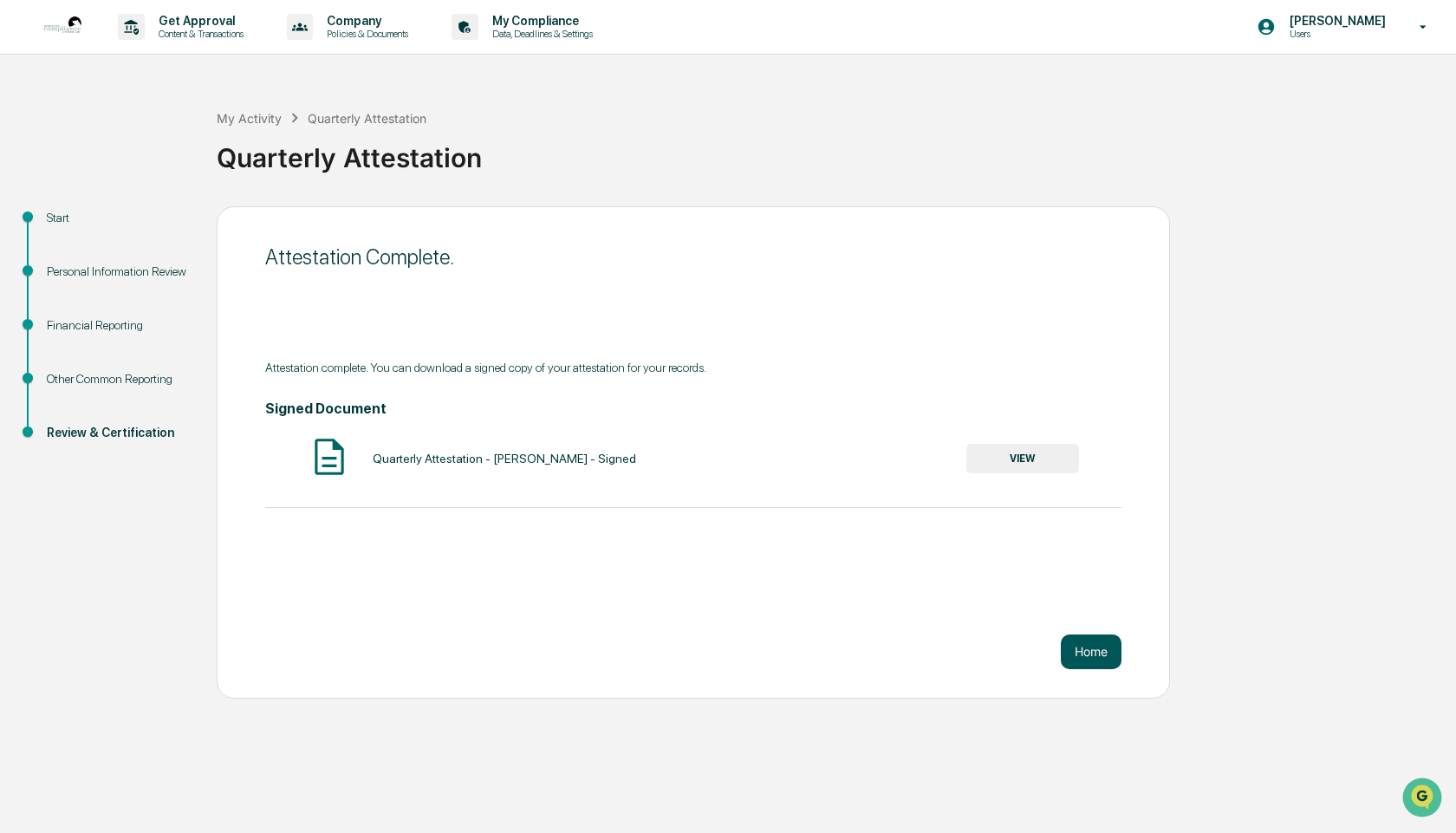
click at [1092, 652] on button "Home" at bounding box center [1091, 651] width 60 height 34
